Goal: Information Seeking & Learning: Learn about a topic

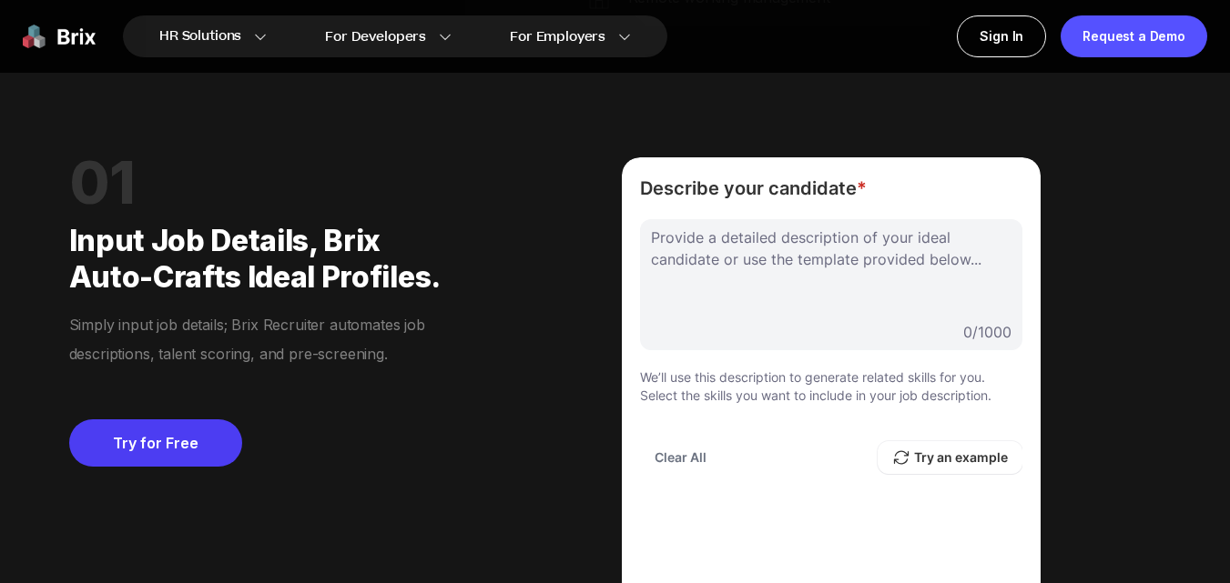
scroll to position [1274, 0]
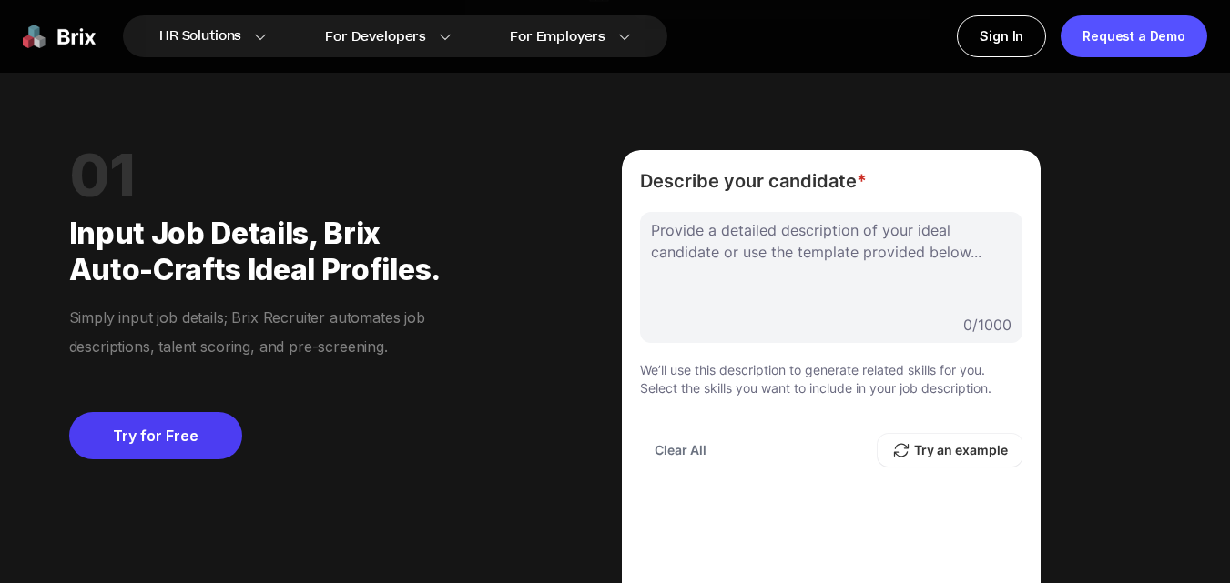
click at [710, 266] on div at bounding box center [831, 264] width 360 height 91
click at [739, 289] on div at bounding box center [831, 264] width 360 height 91
click at [962, 452] on button "Try an example" at bounding box center [949, 450] width 145 height 33
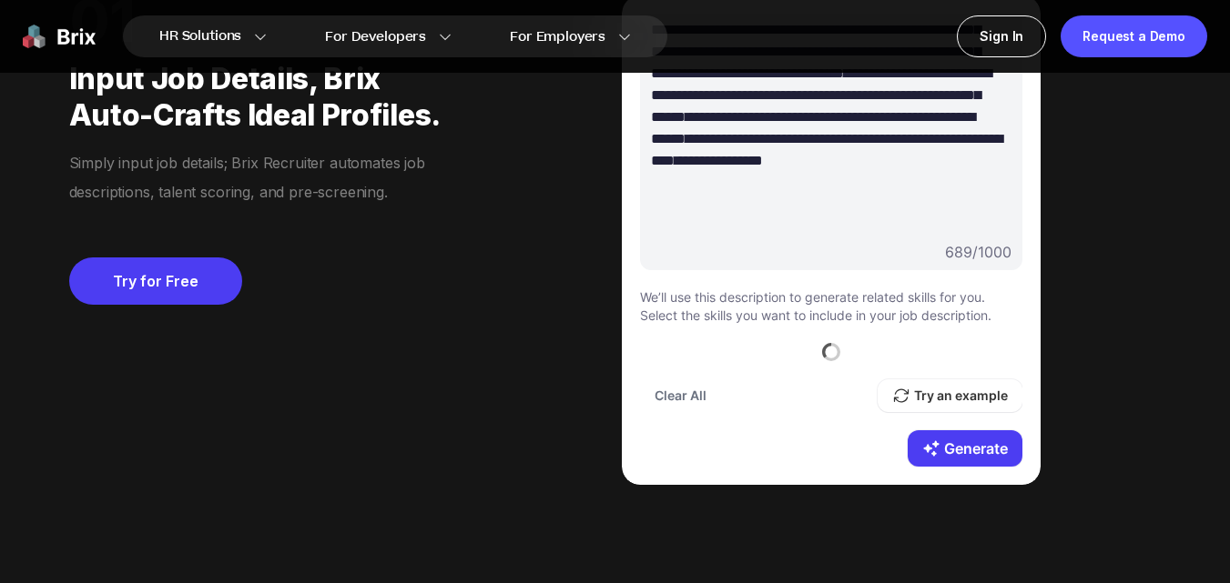
scroll to position [1456, 0]
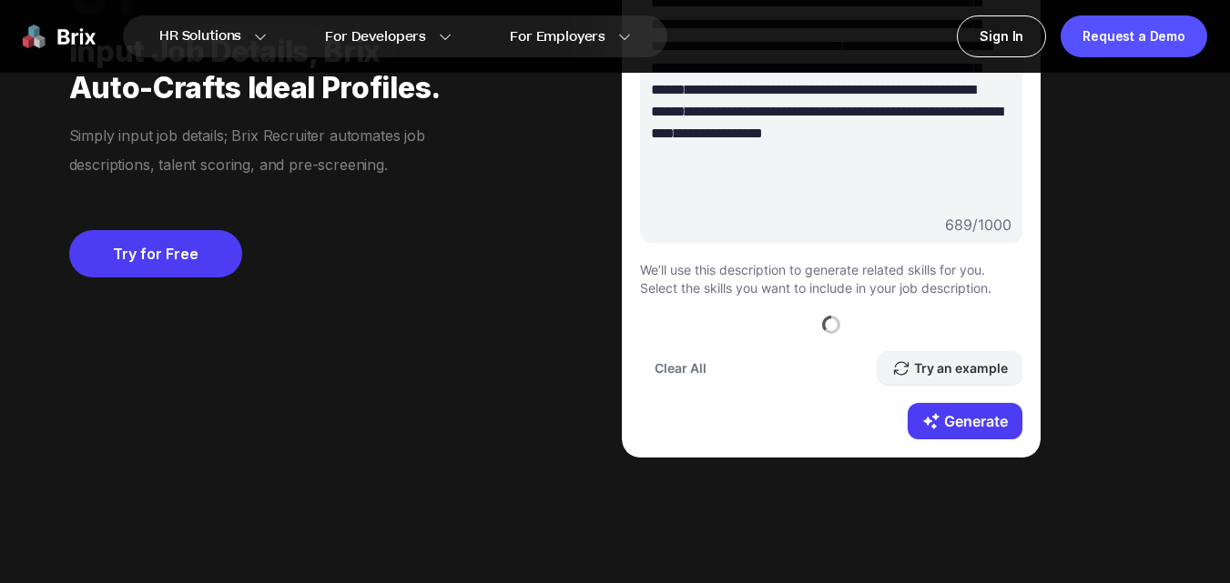
click at [929, 370] on button "Try an example" at bounding box center [949, 368] width 145 height 33
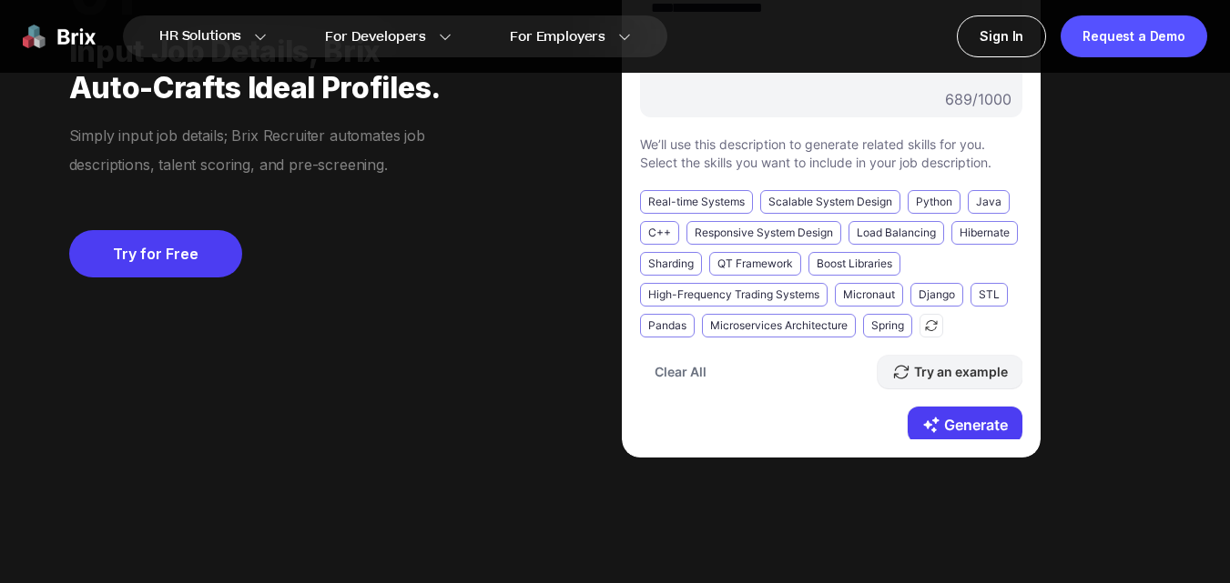
scroll to position [284, 0]
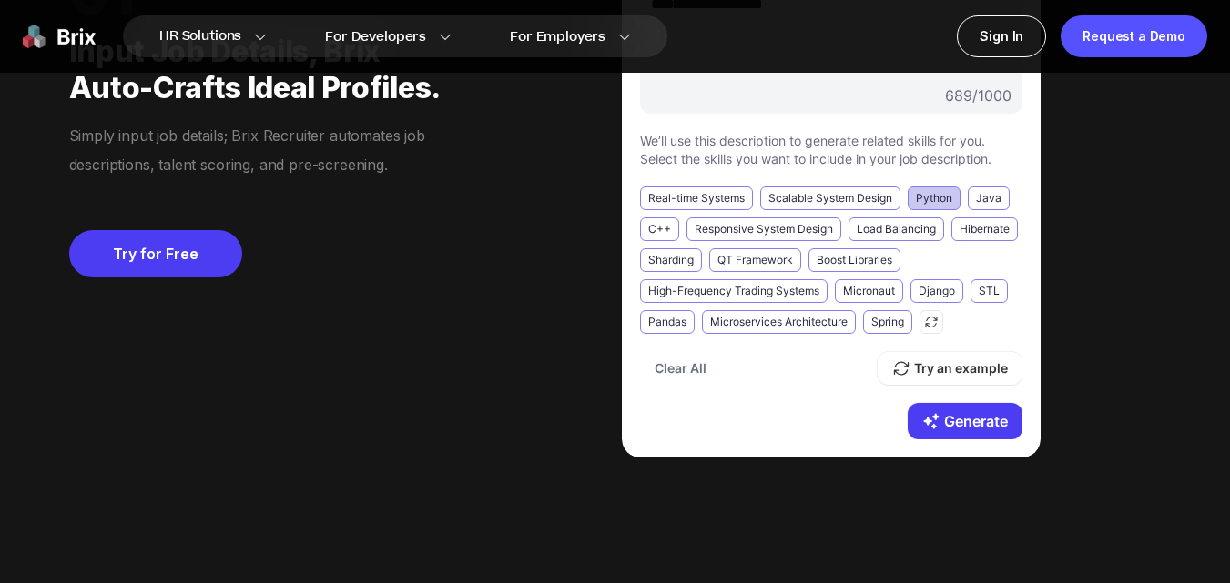
click at [944, 187] on div "Python" at bounding box center [933, 199] width 53 height 24
click at [650, 229] on div "C++" at bounding box center [659, 230] width 39 height 24
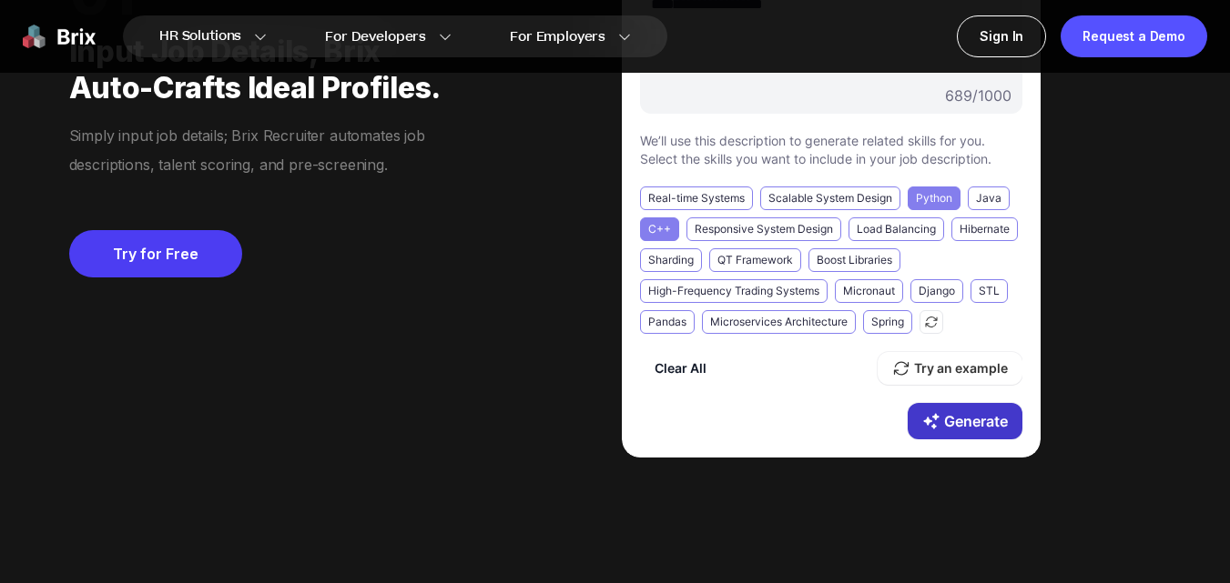
click at [932, 408] on button "Generate" at bounding box center [964, 421] width 115 height 36
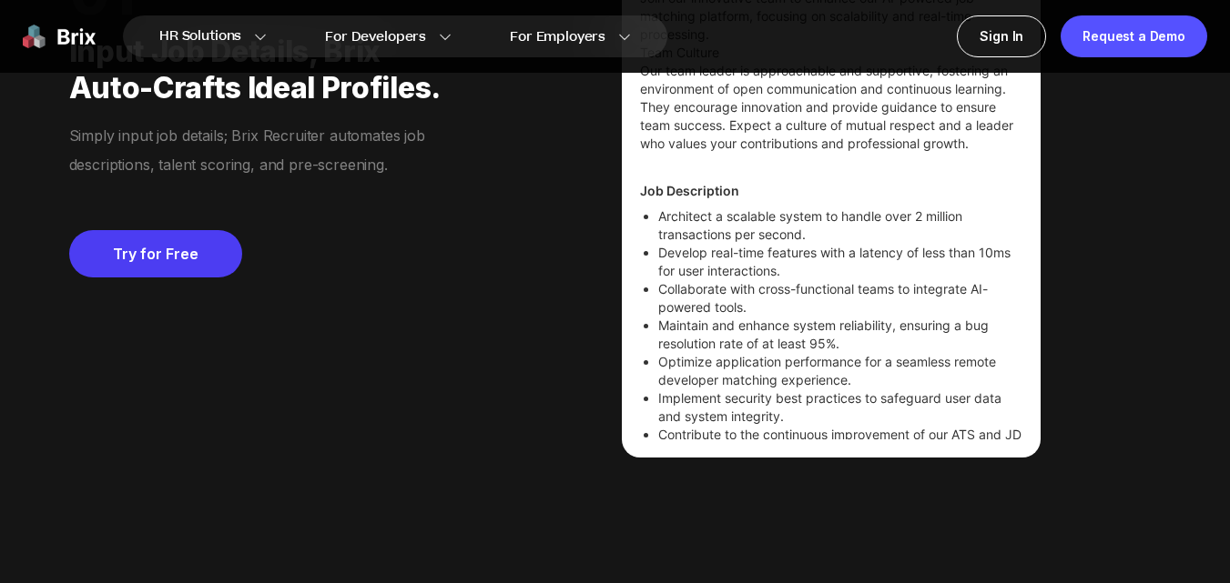
scroll to position [182, 0]
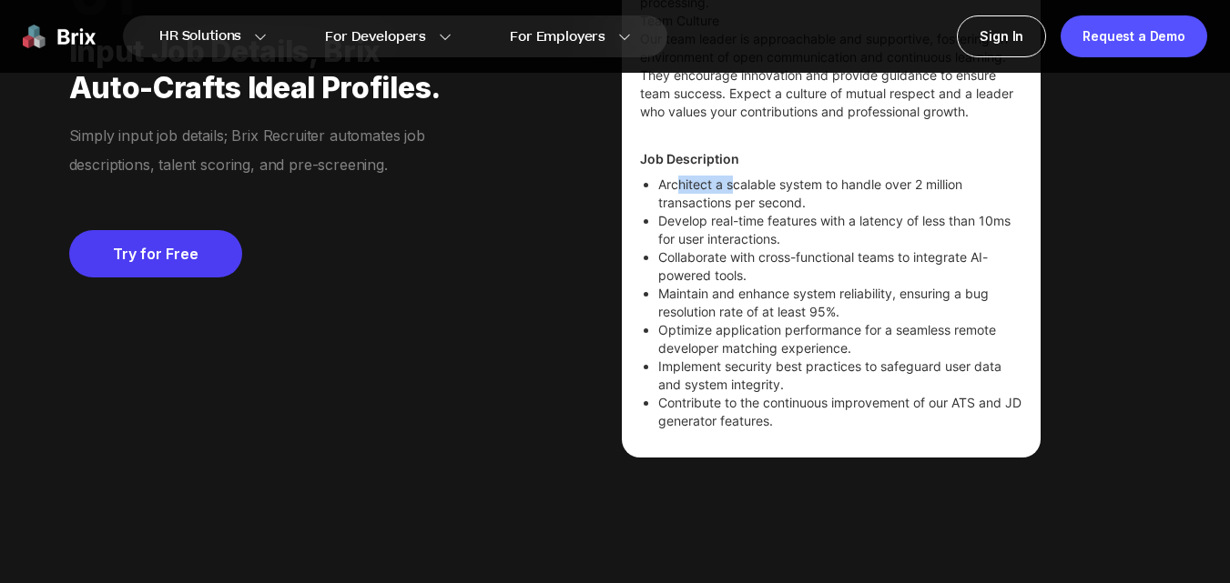
drag, startPoint x: 674, startPoint y: 200, endPoint x: 732, endPoint y: 205, distance: 57.5
click at [732, 204] on li "Architect a scalable system to handle over 2 million transactions per second." at bounding box center [840, 194] width 364 height 36
click at [724, 248] on li "Develop real-time features with a latency of less than 10ms for user interactio…" at bounding box center [840, 230] width 364 height 36
drag, startPoint x: 688, startPoint y: 238, endPoint x: 765, endPoint y: 245, distance: 76.8
click at [773, 230] on li "Develop real-time features with a latency of less than 10ms for user interactio…" at bounding box center [840, 230] width 364 height 36
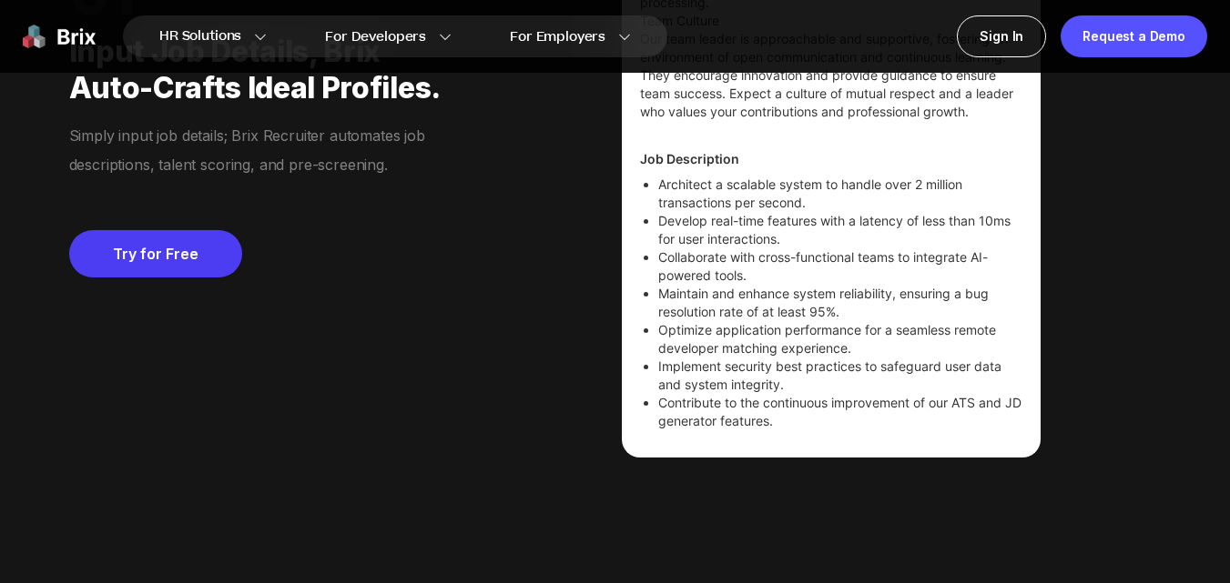
click at [740, 273] on li "Collaborate with cross-functional teams to integrate AI-powered tools." at bounding box center [840, 266] width 364 height 36
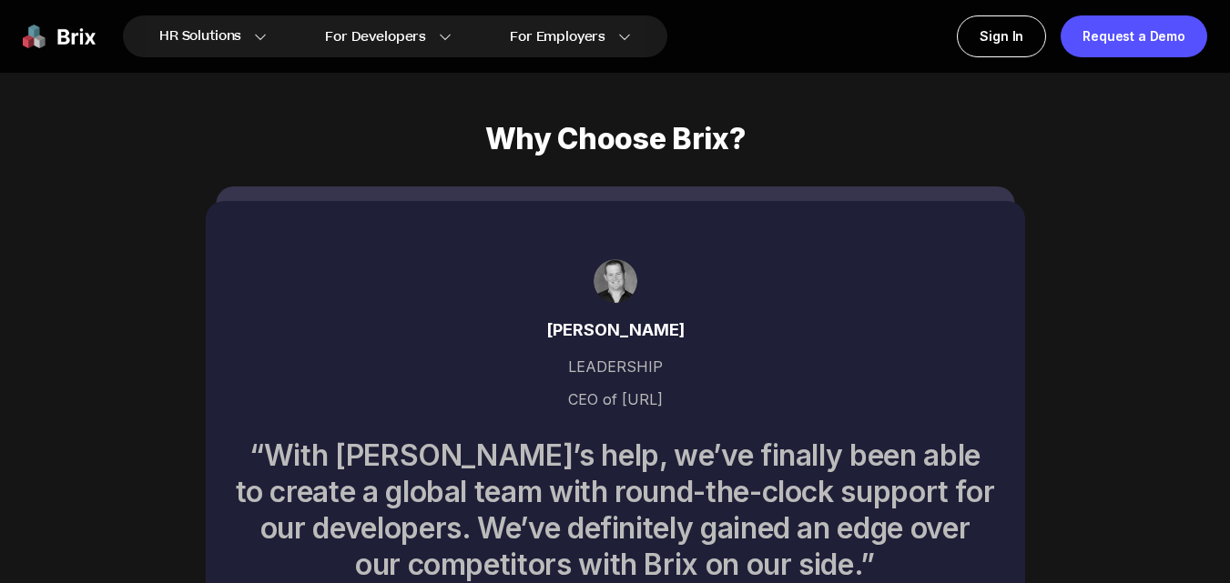
scroll to position [6098, 0]
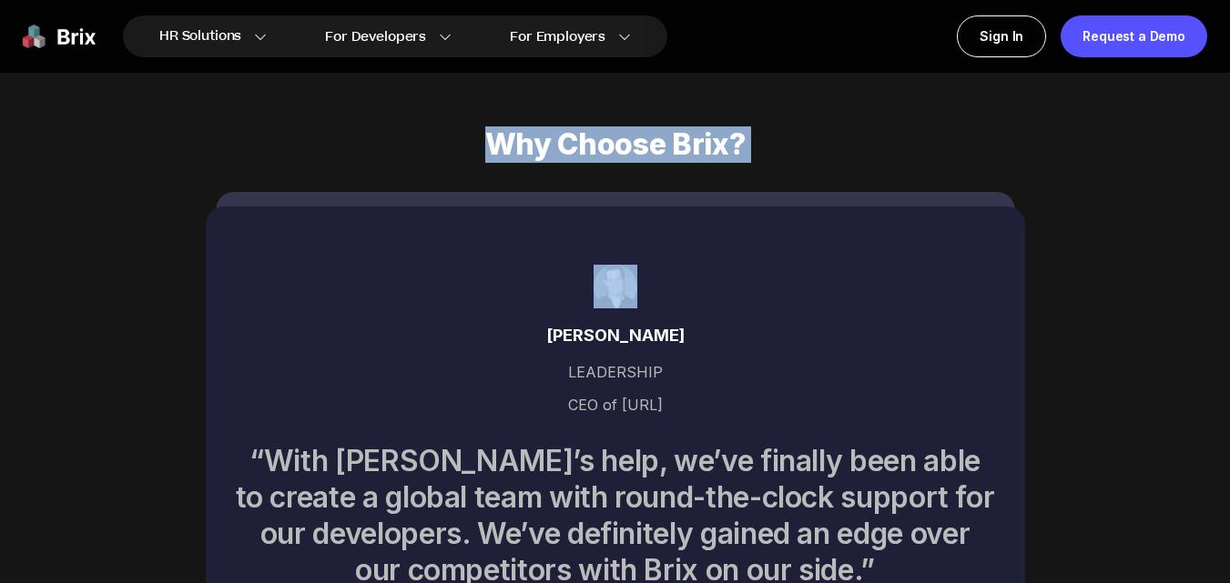
drag, startPoint x: 619, startPoint y: 147, endPoint x: 740, endPoint y: 155, distance: 121.3
click at [746, 151] on div "Why Choose Brix? [PERSON_NAME] LEADERSHIP CEO of [URL] “With [PERSON_NAME]’s he…" at bounding box center [615, 428] width 1180 height 735
click at [83, 177] on div "Why Choose Brix? [PERSON_NAME] LEADERSHIP CEO of [URL] “With [PERSON_NAME]’s he…" at bounding box center [615, 428] width 1180 height 735
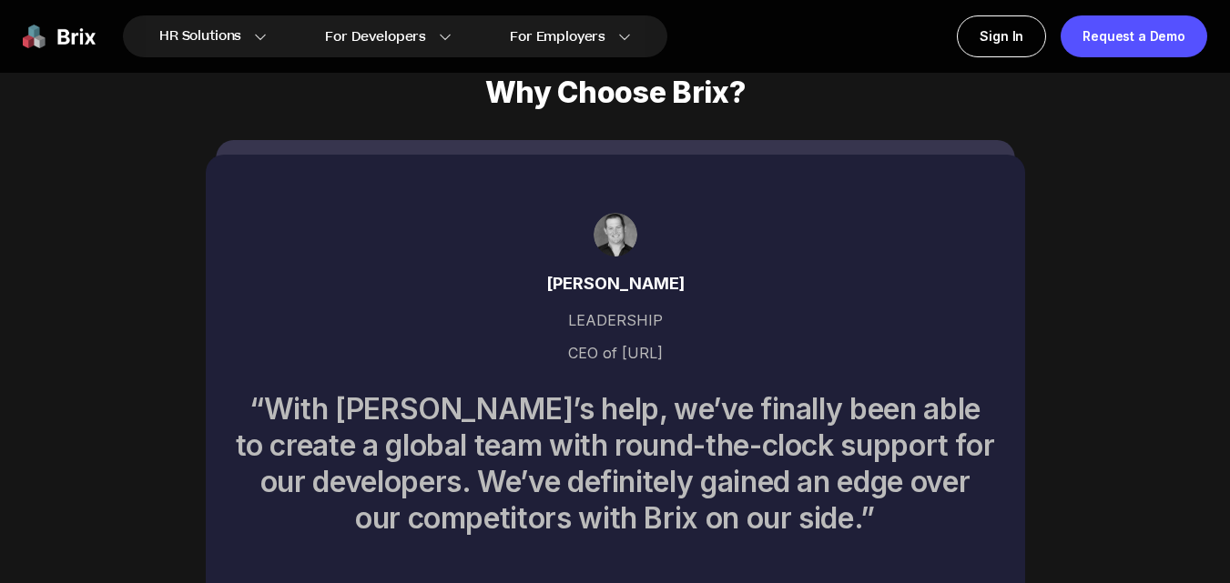
scroll to position [6280, 0]
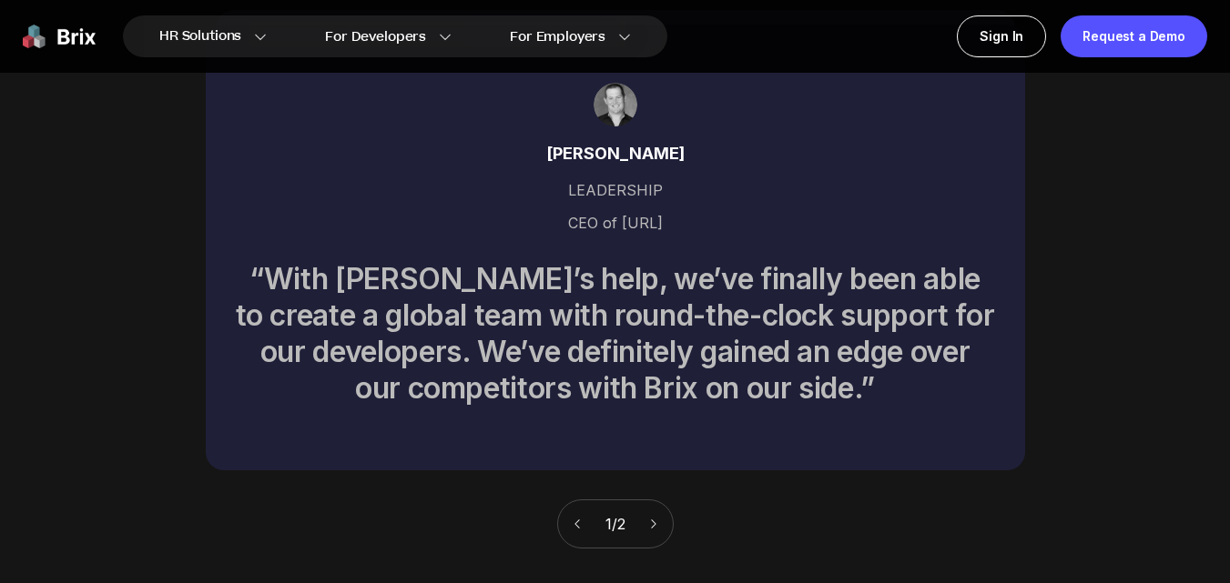
drag, startPoint x: 565, startPoint y: 208, endPoint x: 679, endPoint y: 204, distance: 113.9
click at [679, 204] on div "[PERSON_NAME] LEADERSHIP CEO of [URL] “With [PERSON_NAME]’s help, we’ve finally…" at bounding box center [615, 248] width 819 height 446
click at [76, 249] on div "Why Choose Brix? [PERSON_NAME] LEADERSHIP CEO of [URL] “With [PERSON_NAME]’s he…" at bounding box center [615, 246] width 1180 height 735
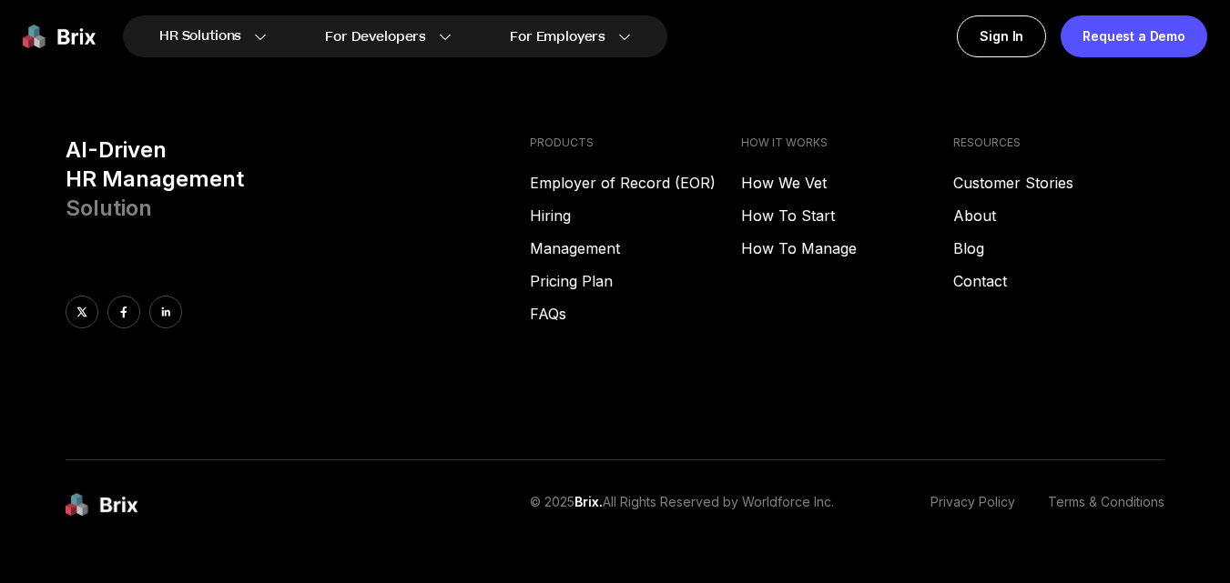
scroll to position [7342, 0]
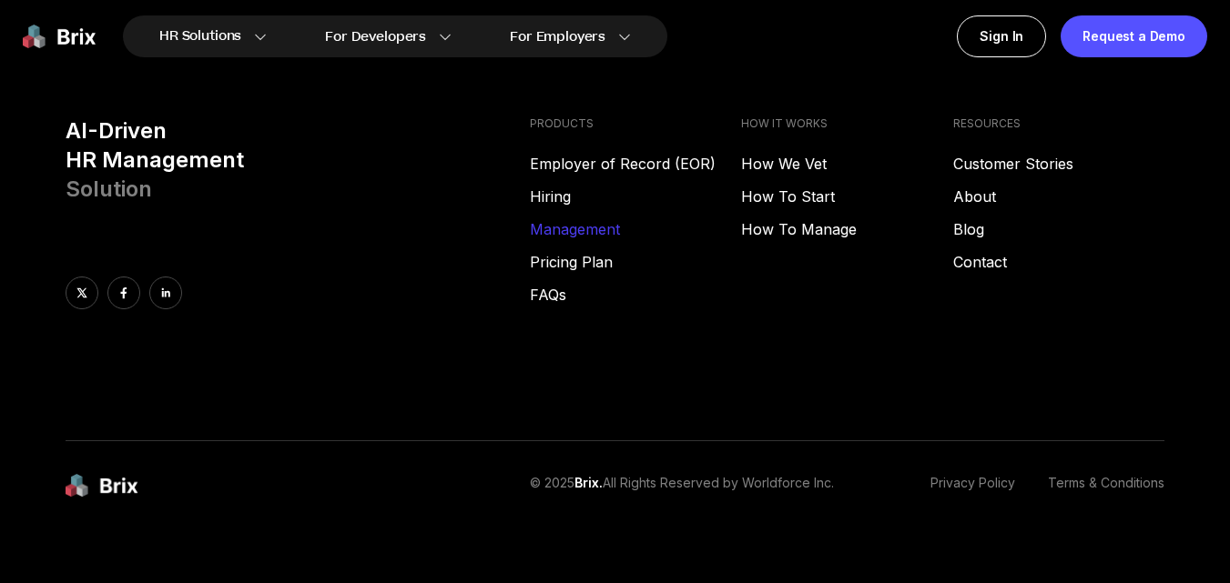
click at [551, 218] on link "Management" at bounding box center [635, 229] width 211 height 22
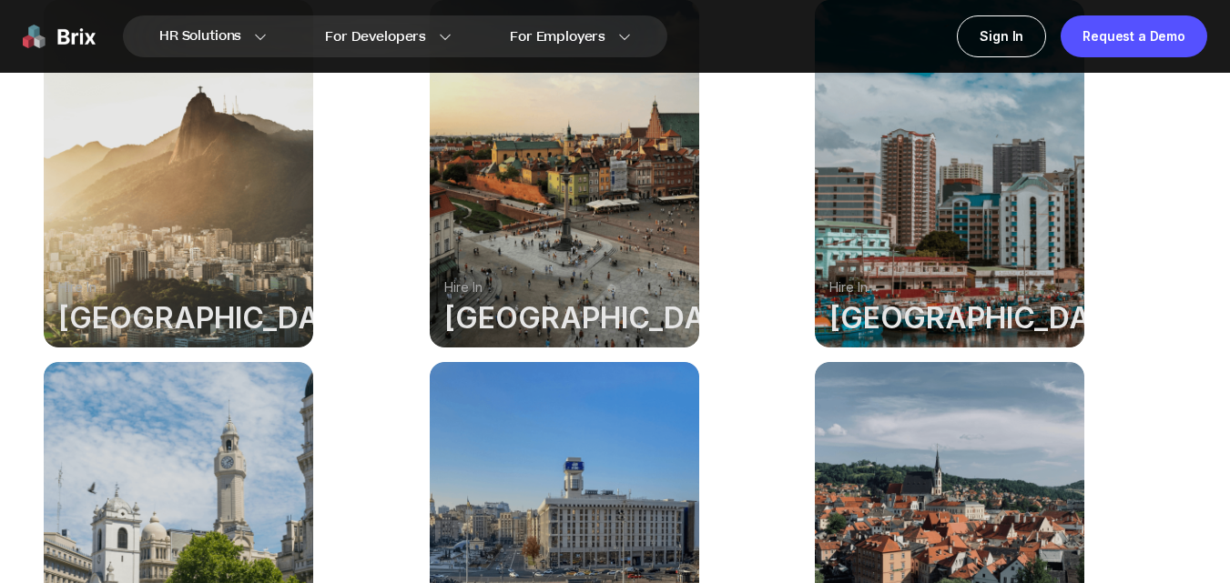
scroll to position [637, 0]
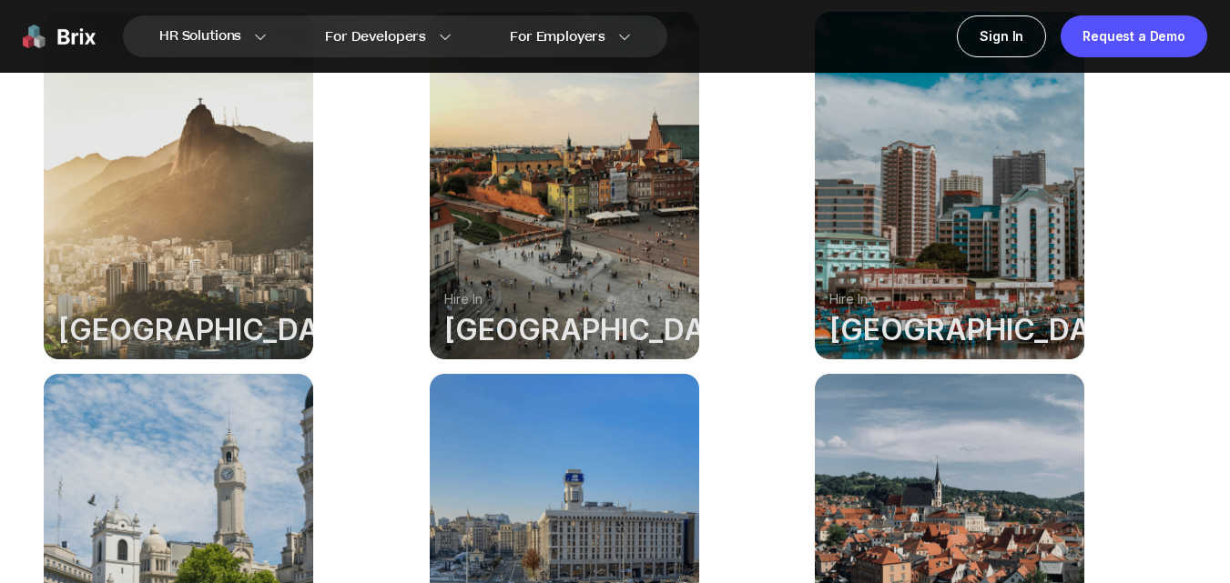
click at [588, 267] on div at bounding box center [564, 186] width 269 height 348
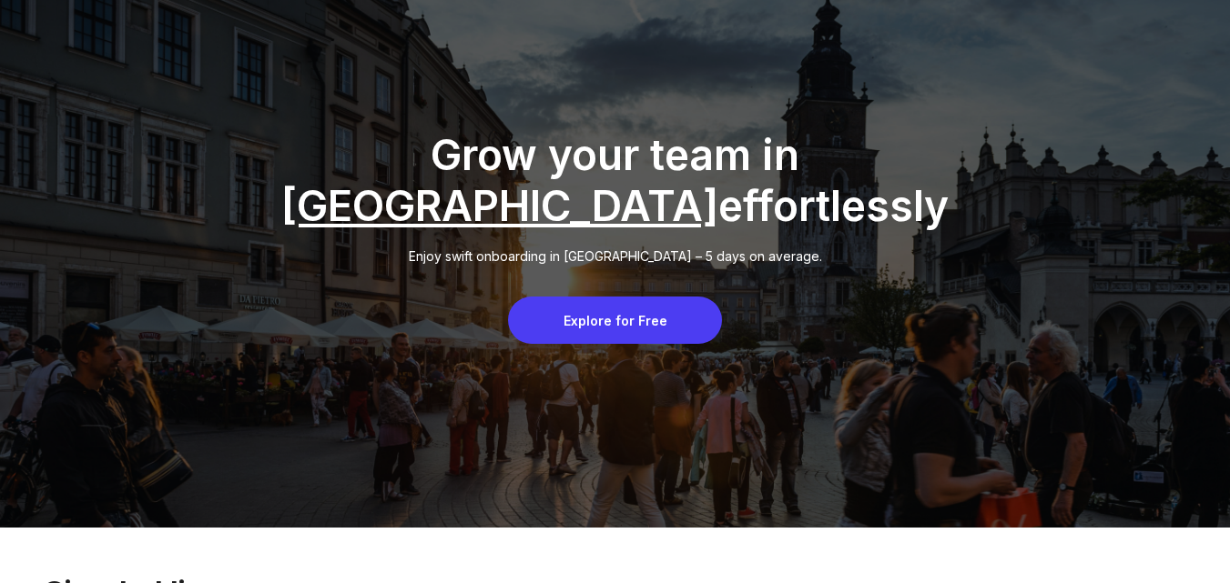
click at [634, 306] on div "Explore for Free" at bounding box center [615, 320] width 214 height 47
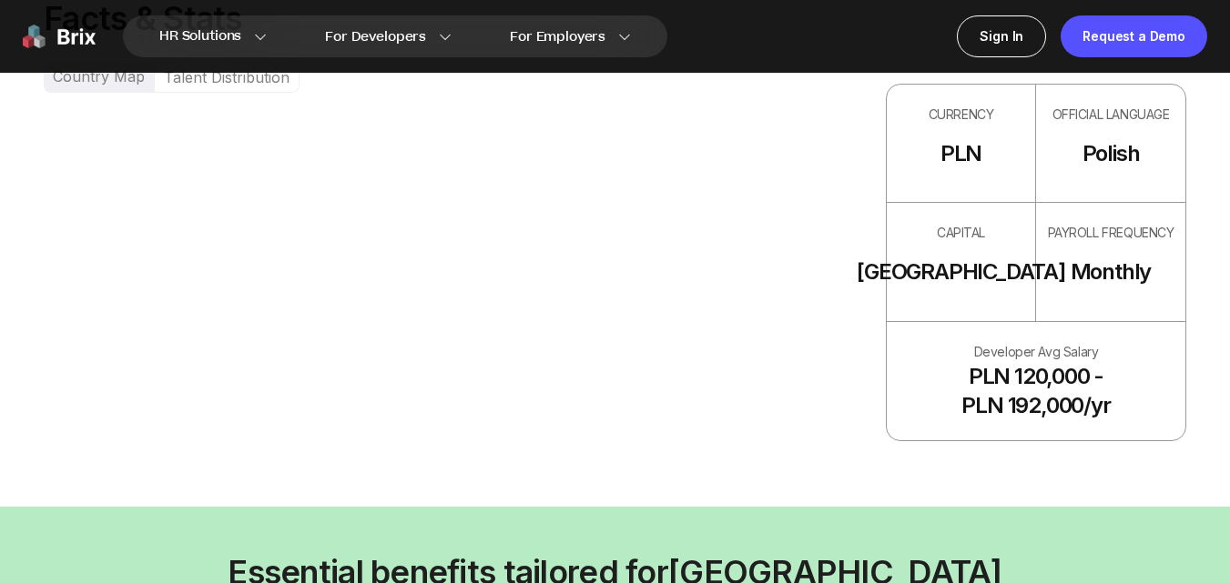
scroll to position [910, 0]
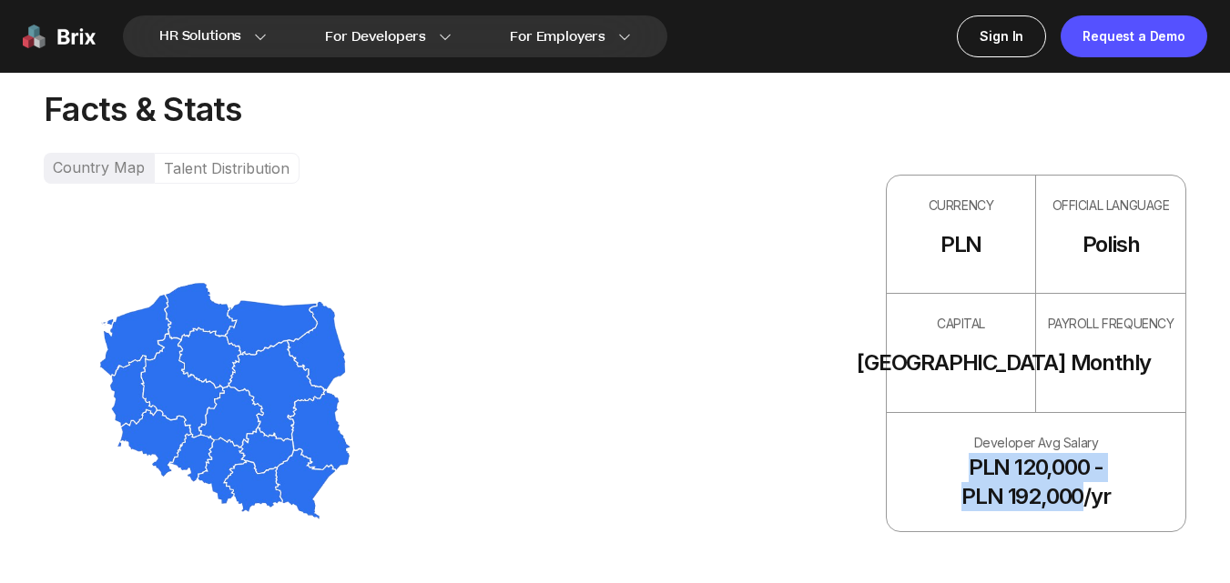
drag, startPoint x: 971, startPoint y: 413, endPoint x: 1068, endPoint y: 443, distance: 101.0
click at [1068, 443] on div "Developer Avg Salary PLN 120,000 - PLN 192,000/yr" at bounding box center [1035, 472] width 299 height 118
click at [895, 413] on div "Developer Avg Salary PLN 120,000 - PLN 192,000/yr" at bounding box center [1035, 472] width 299 height 118
click at [996, 433] on div "Developer Avg Salary" at bounding box center [1036, 443] width 125 height 20
drag, startPoint x: 1009, startPoint y: 424, endPoint x: 1082, endPoint y: 430, distance: 73.1
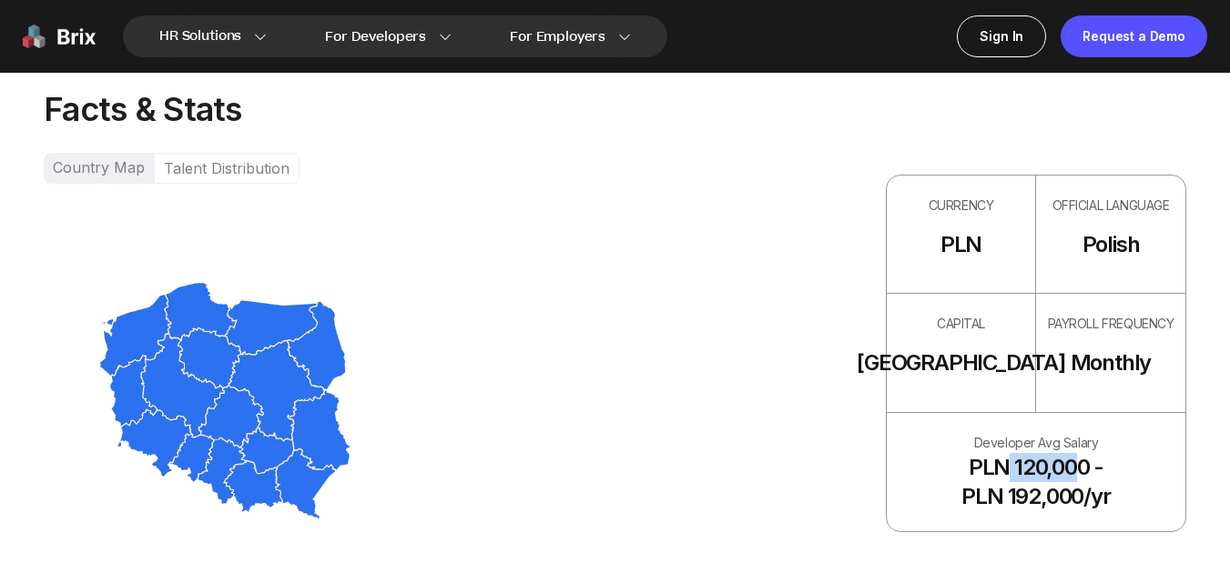
click at [1082, 453] on div "PLN 120,000 - PLN 192,000/yr" at bounding box center [1035, 482] width 148 height 58
click at [920, 413] on div "Developer Avg Salary PLN 120,000 - PLN 192,000/yr" at bounding box center [1035, 472] width 299 height 118
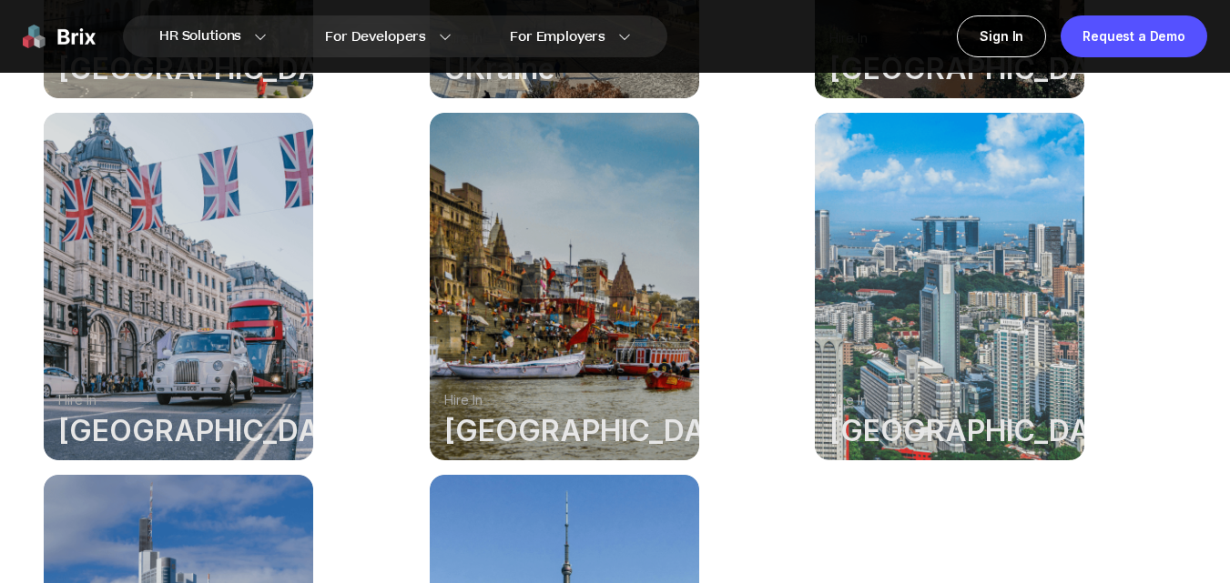
scroll to position [1274, 0]
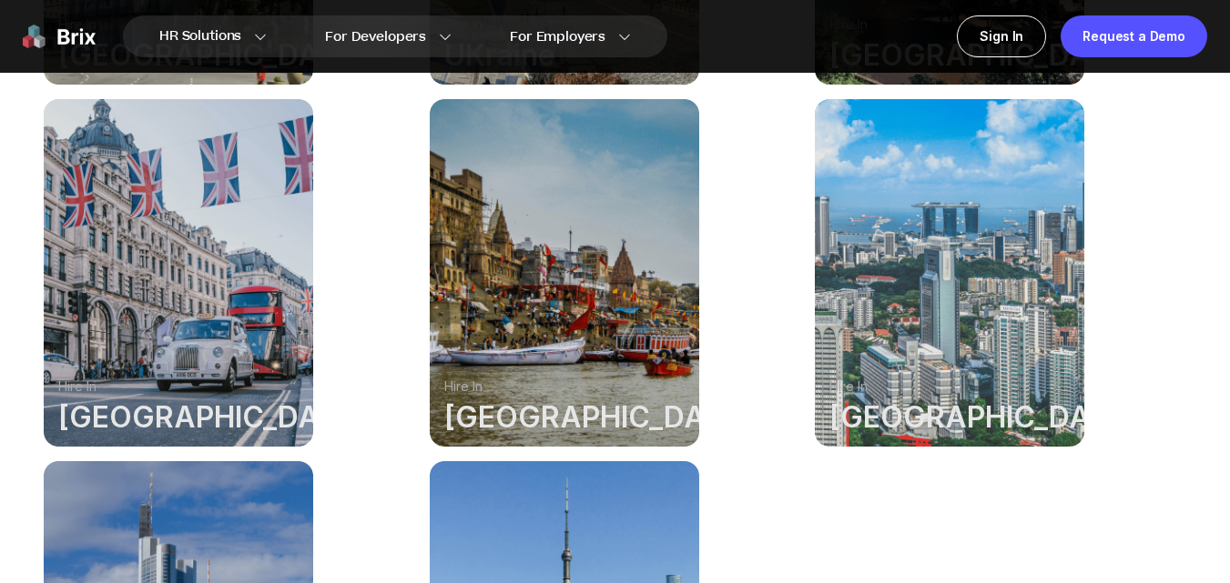
click at [184, 309] on div at bounding box center [178, 273] width 269 height 348
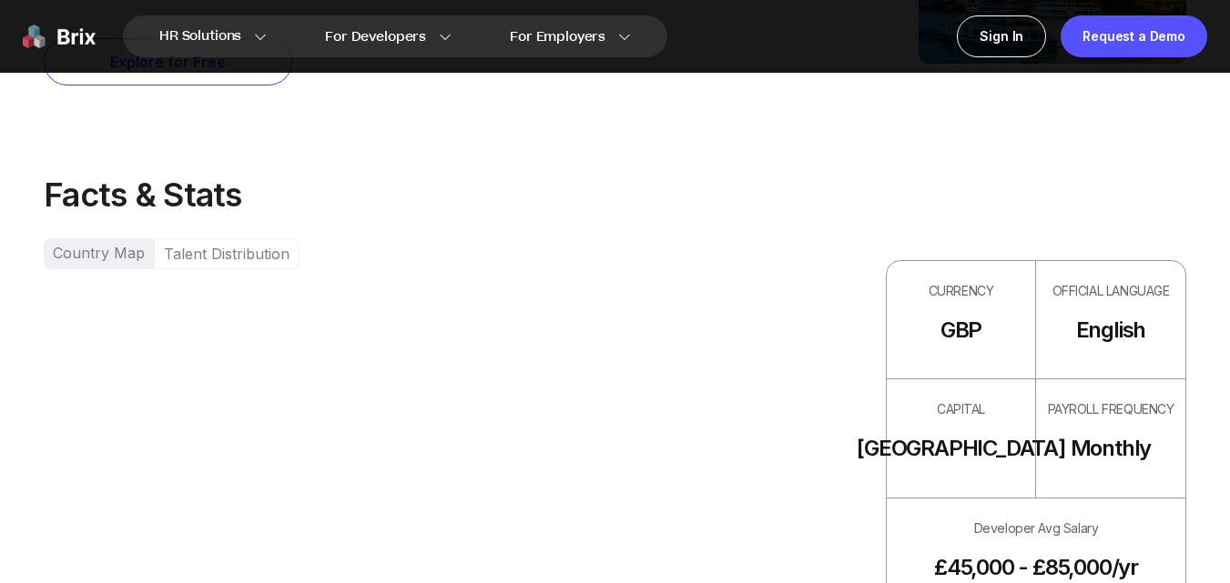
scroll to position [910, 0]
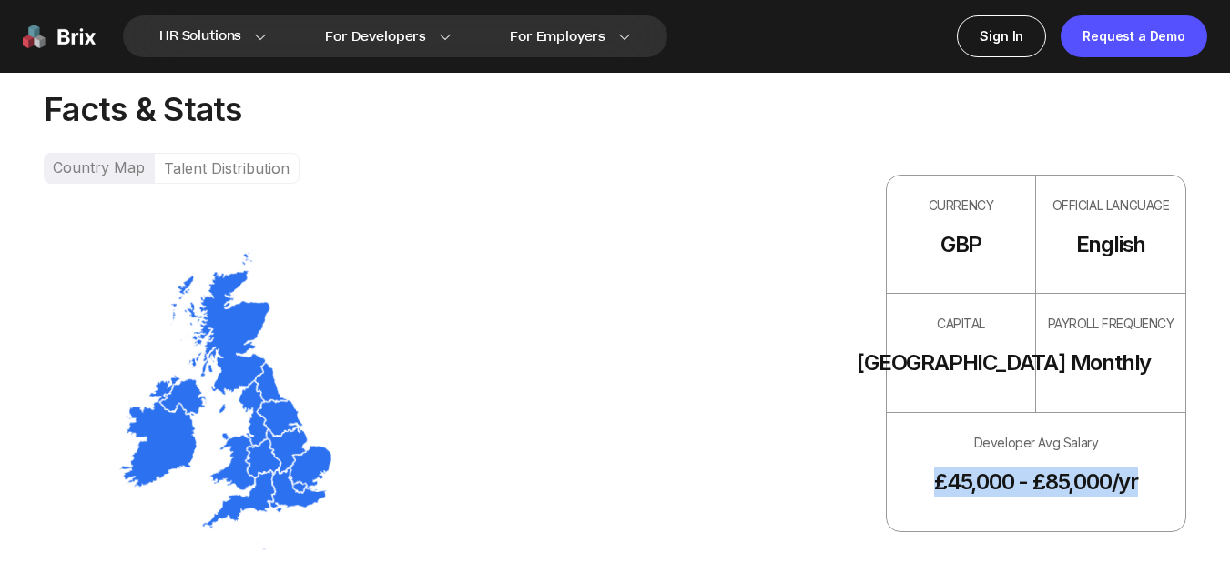
drag, startPoint x: 899, startPoint y: 441, endPoint x: 1220, endPoint y: 449, distance: 320.5
click at [1220, 449] on div "Facts & Stats Country Map Talent Distribution CURRENCY GBP OFFICIAL LANGUAGE En…" at bounding box center [615, 321] width 1230 height 554
click at [897, 413] on div "Developer Avg Salary £45,000 - £85,000/yr" at bounding box center [1035, 472] width 299 height 118
drag, startPoint x: 1036, startPoint y: 401, endPoint x: 1085, endPoint y: 409, distance: 49.7
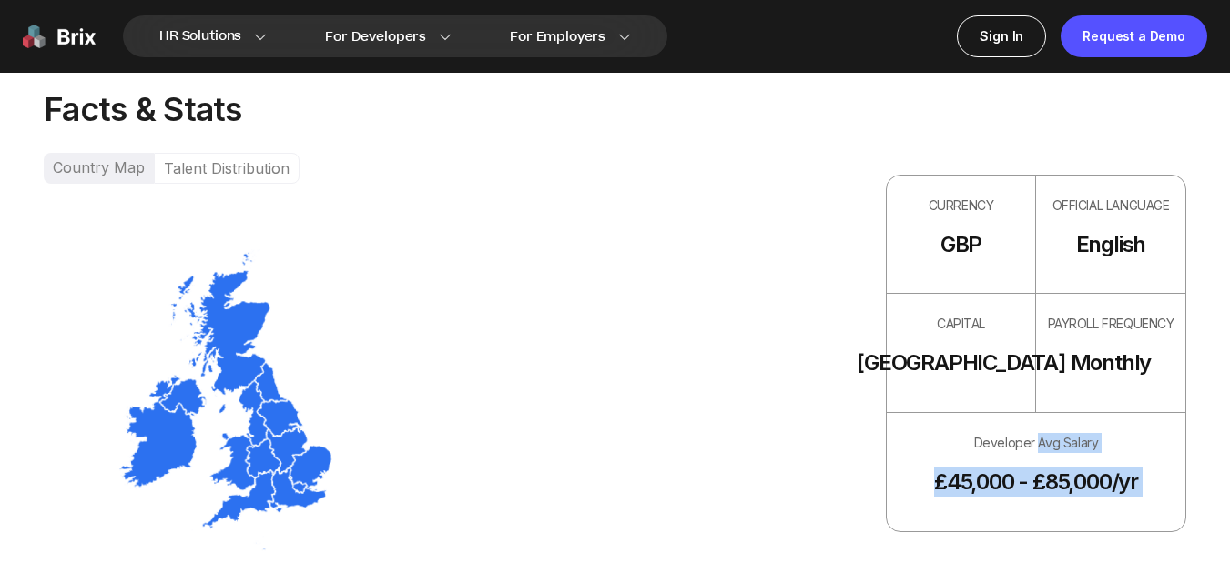
click at [908, 413] on div "Developer Avg Salary £45,000 - £85,000/yr" at bounding box center [1035, 472] width 299 height 118
drag, startPoint x: 923, startPoint y: 437, endPoint x: 1162, endPoint y: 424, distance: 239.7
click at [1162, 424] on div "Developer Avg Salary £45,000 - £85,000/yr" at bounding box center [1035, 472] width 299 height 118
click at [927, 413] on div "Developer Avg Salary £45,000 - £85,000/yr" at bounding box center [1035, 472] width 299 height 118
